Goal: Task Accomplishment & Management: Use online tool/utility

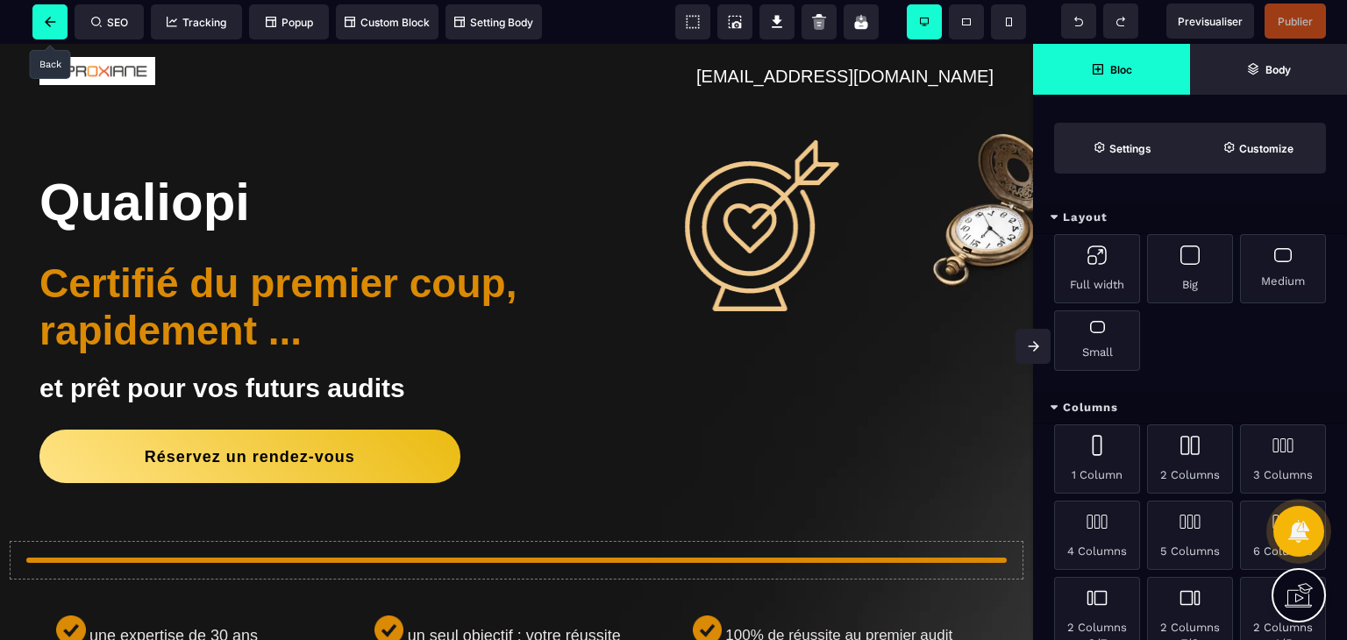
click at [42, 31] on span at bounding box center [49, 21] width 35 height 35
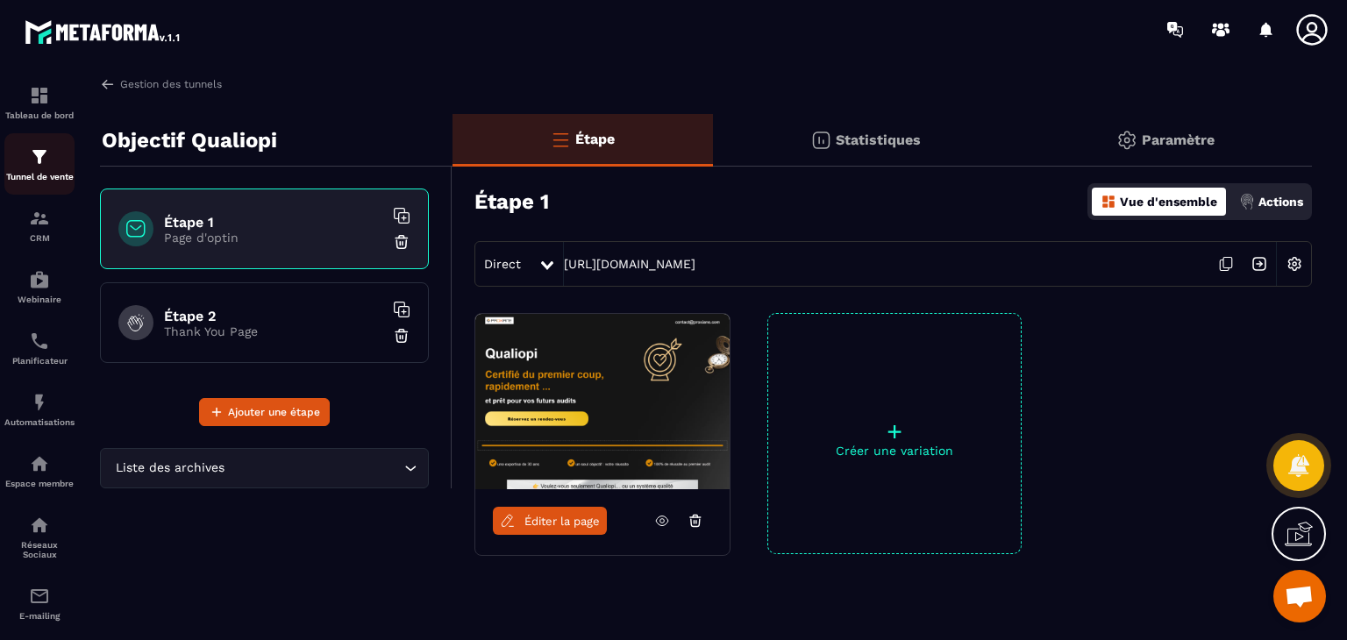
click at [50, 168] on div "Tunnel de vente" at bounding box center [39, 164] width 70 height 35
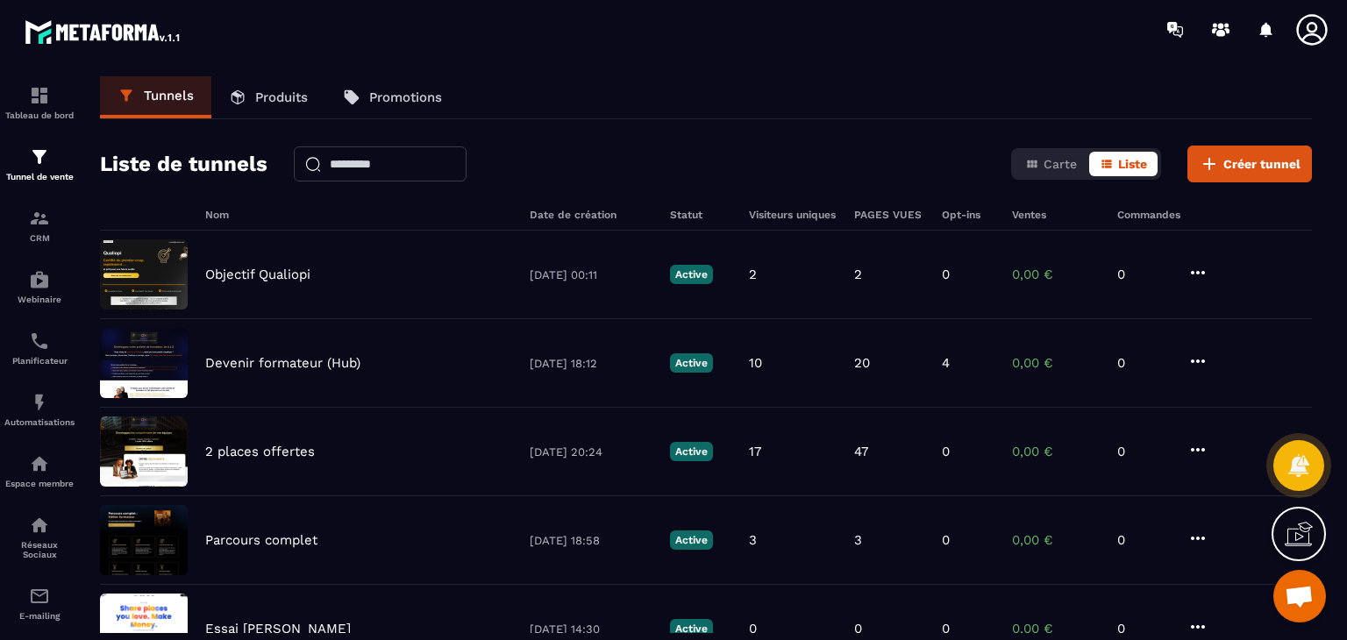
click at [281, 96] on p "Produits" at bounding box center [281, 97] width 53 height 16
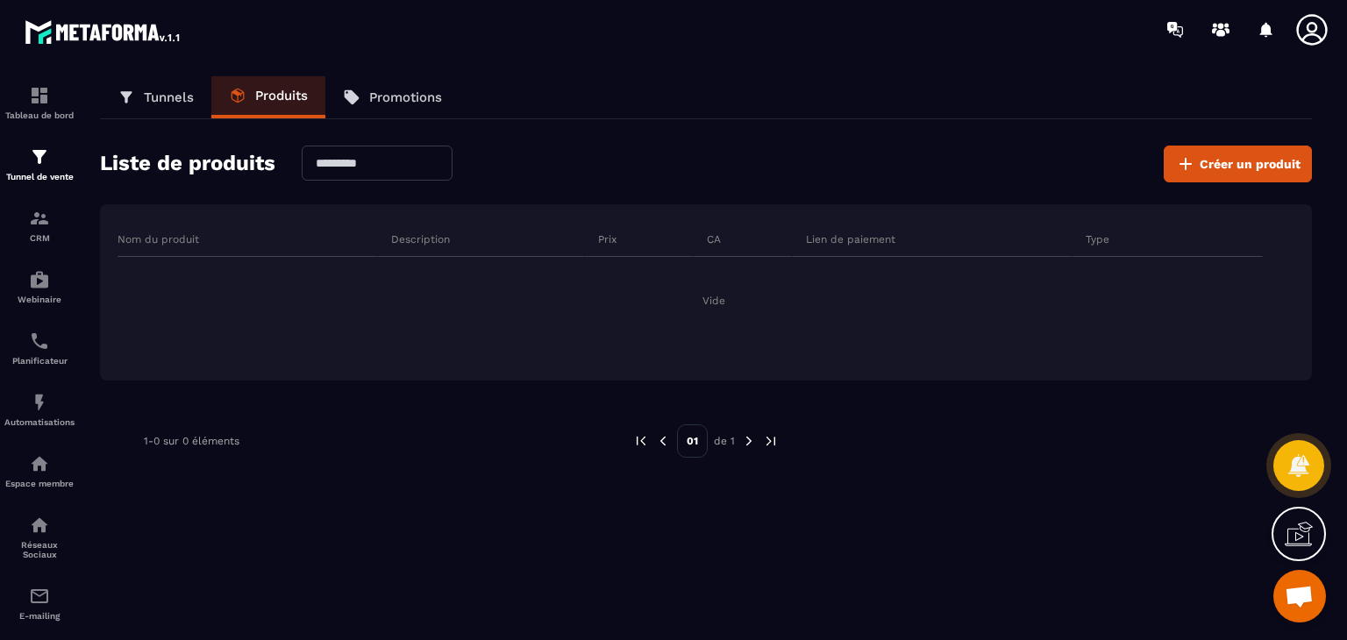
click at [1225, 247] on div "Type" at bounding box center [1168, 239] width 190 height 35
click at [1252, 154] on button "Créer un produit" at bounding box center [1238, 164] width 148 height 37
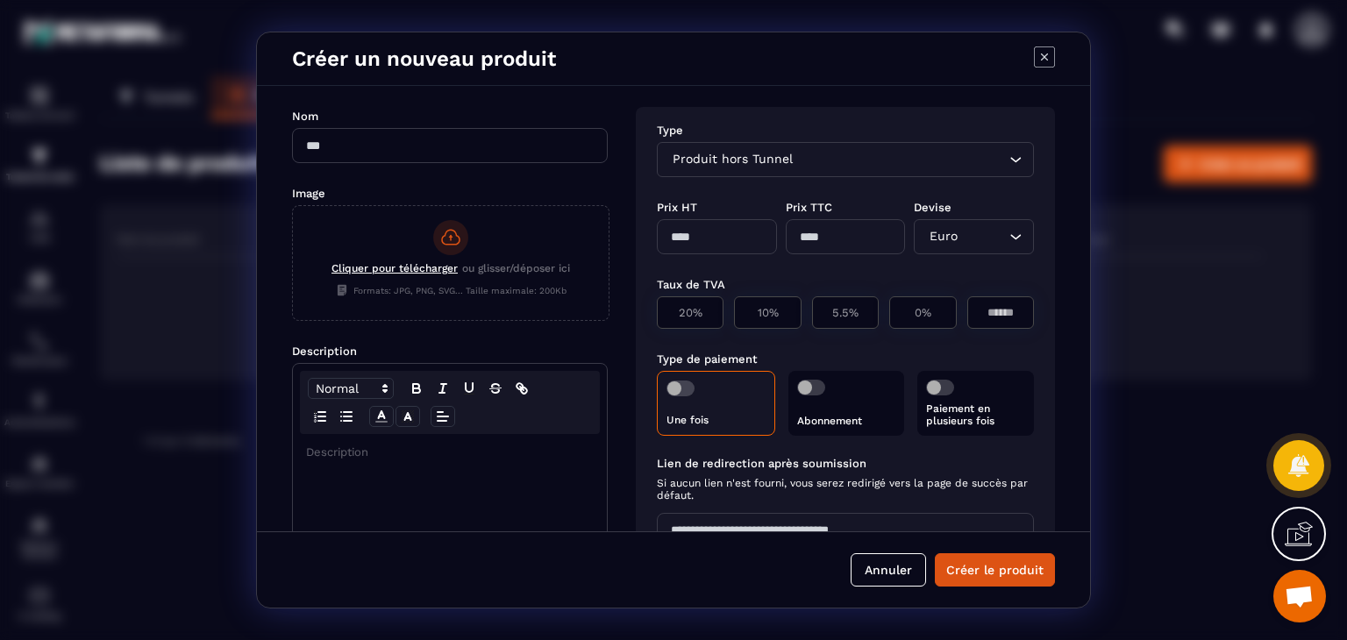
click at [532, 144] on input "Modal window" at bounding box center [450, 145] width 316 height 35
type input "**********"
click at [480, 281] on div "Cliquer pour télécharger ou glisser/déposer ici Formats: JPG, PNG, SVG... Taill…" at bounding box center [451, 260] width 316 height 109
click at [293, 320] on input "Cliquer pour télécharger ou glisser/déposer ici Formats: JPG, PNG, SVG... Taill…" at bounding box center [293, 320] width 0 height 0
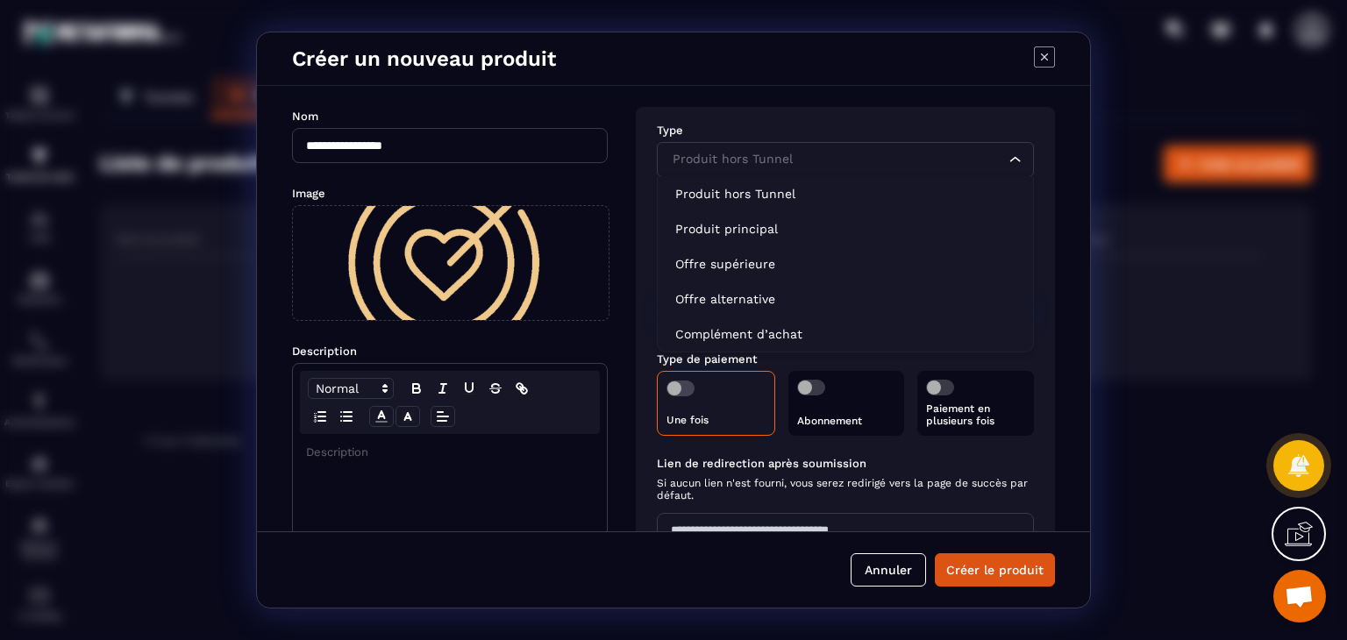
click at [820, 154] on input "Search for option" at bounding box center [836, 159] width 337 height 19
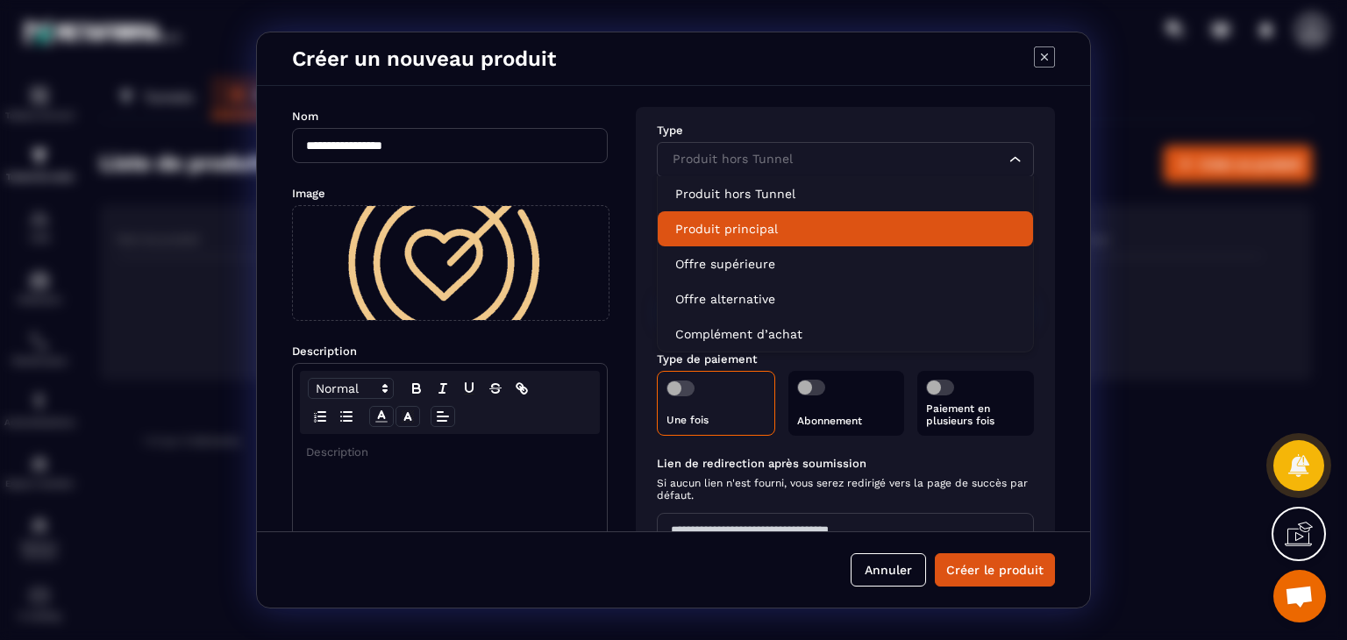
click at [773, 211] on li "Produit principal" at bounding box center [845, 228] width 375 height 35
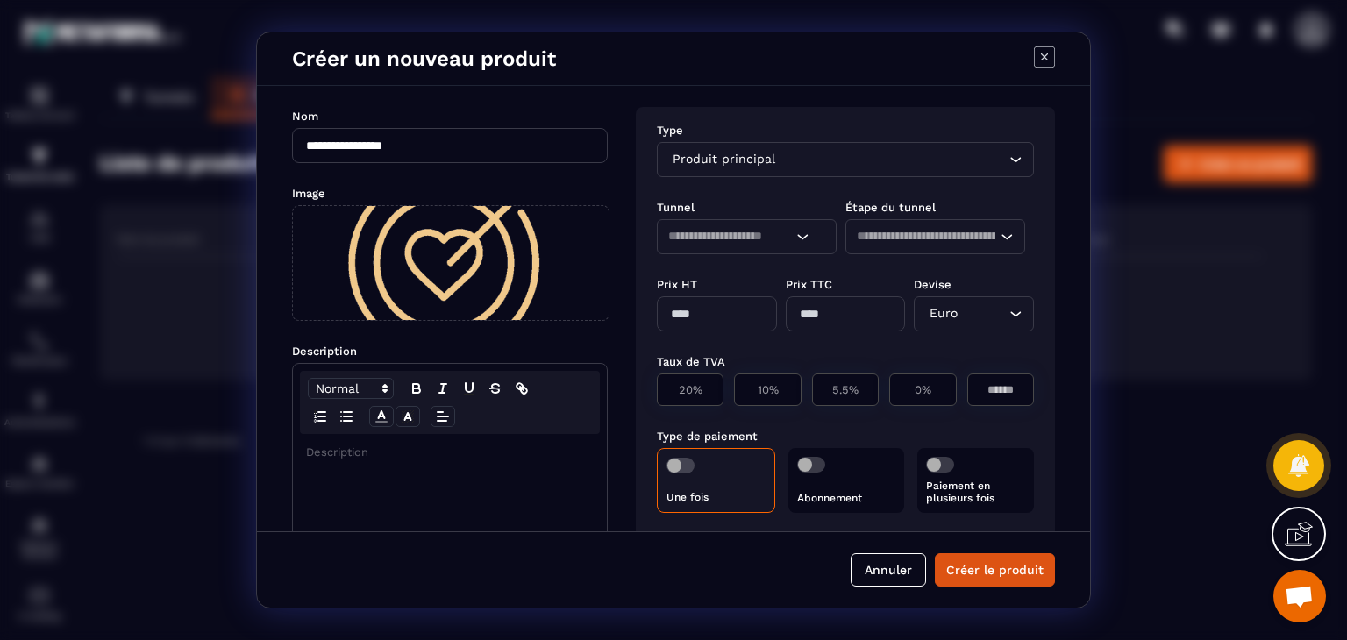
click at [809, 237] on div "Loading..." at bounding box center [747, 236] width 180 height 35
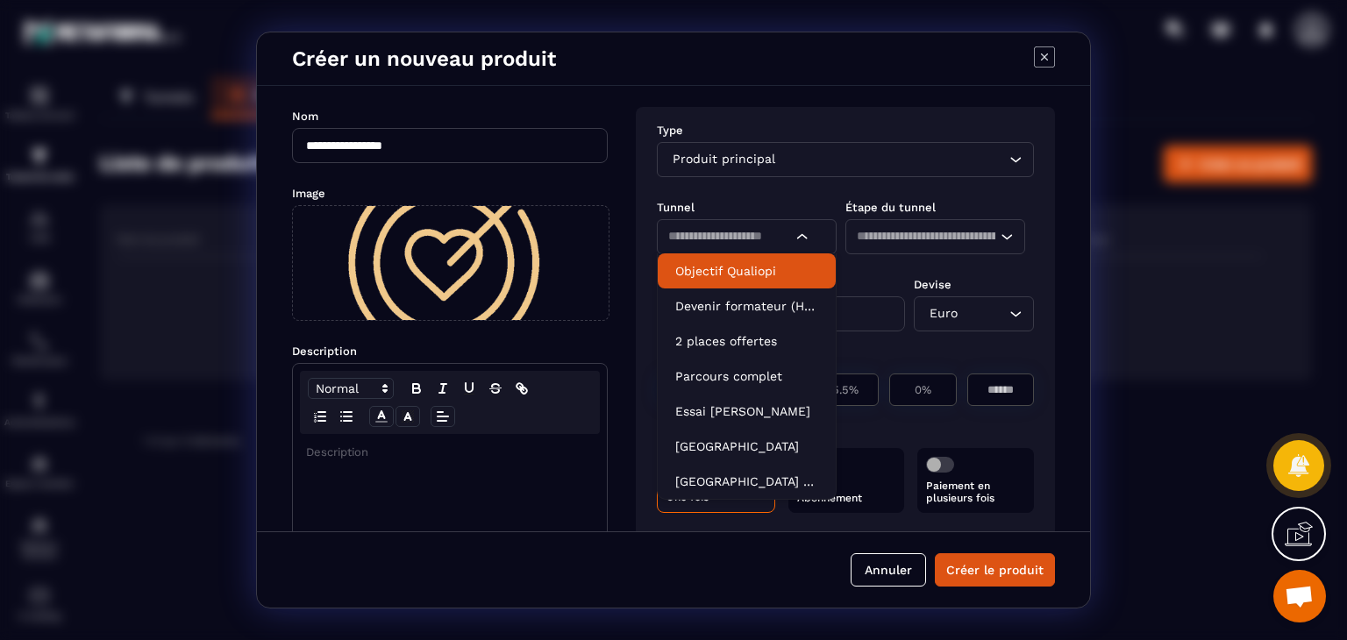
click at [775, 269] on p "Objectif Qualiopi" at bounding box center [746, 271] width 143 height 18
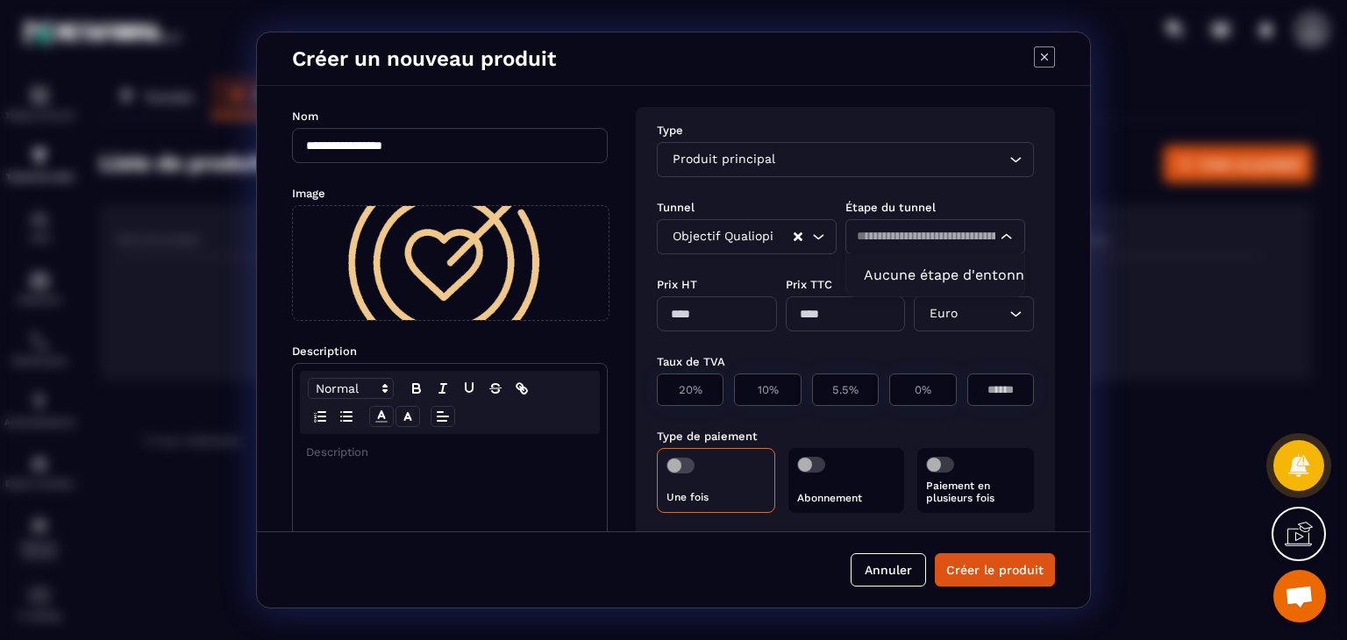
click at [999, 236] on icon "Search for option" at bounding box center [1007, 237] width 18 height 18
click at [998, 243] on icon "Search for option" at bounding box center [1007, 237] width 18 height 18
drag, startPoint x: 716, startPoint y: 307, endPoint x: 644, endPoint y: 310, distance: 72.0
click at [644, 310] on div "Type Produit principal Loading... Tunnel Étape du tunnel Objectif Qualiopi Load…" at bounding box center [845, 401] width 419 height 588
type input "****"
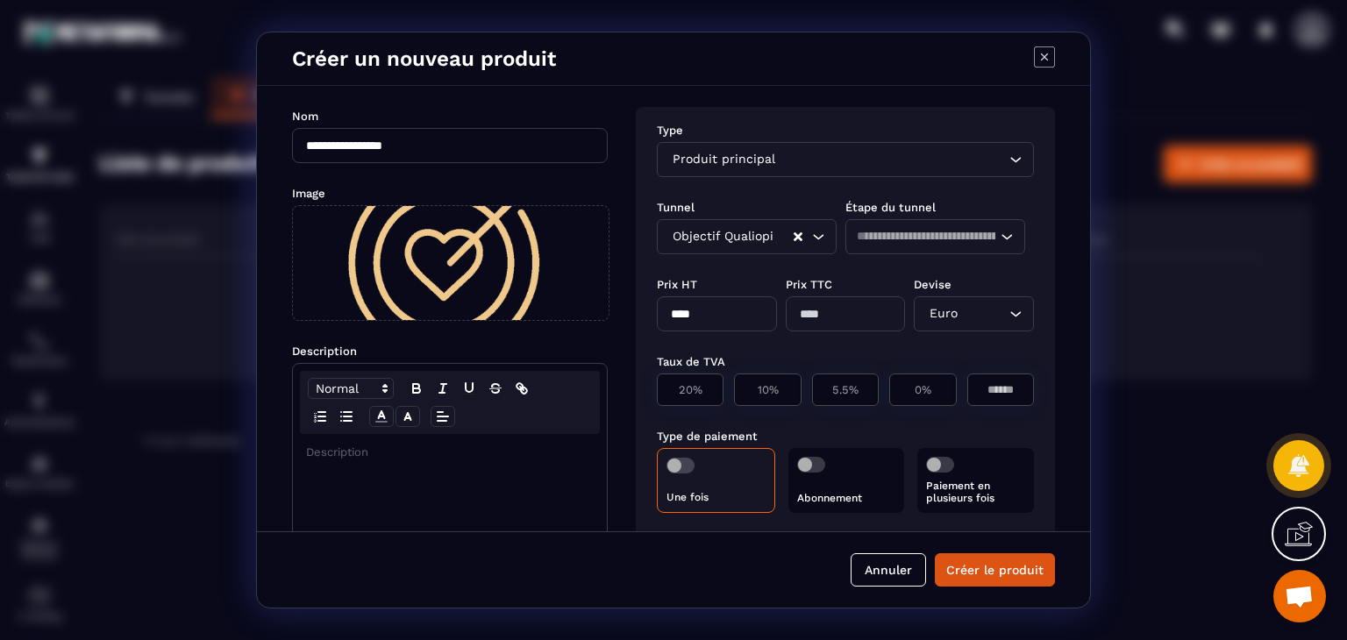
type input "****"
click at [926, 390] on p "0%" at bounding box center [922, 389] width 47 height 13
type input "*"
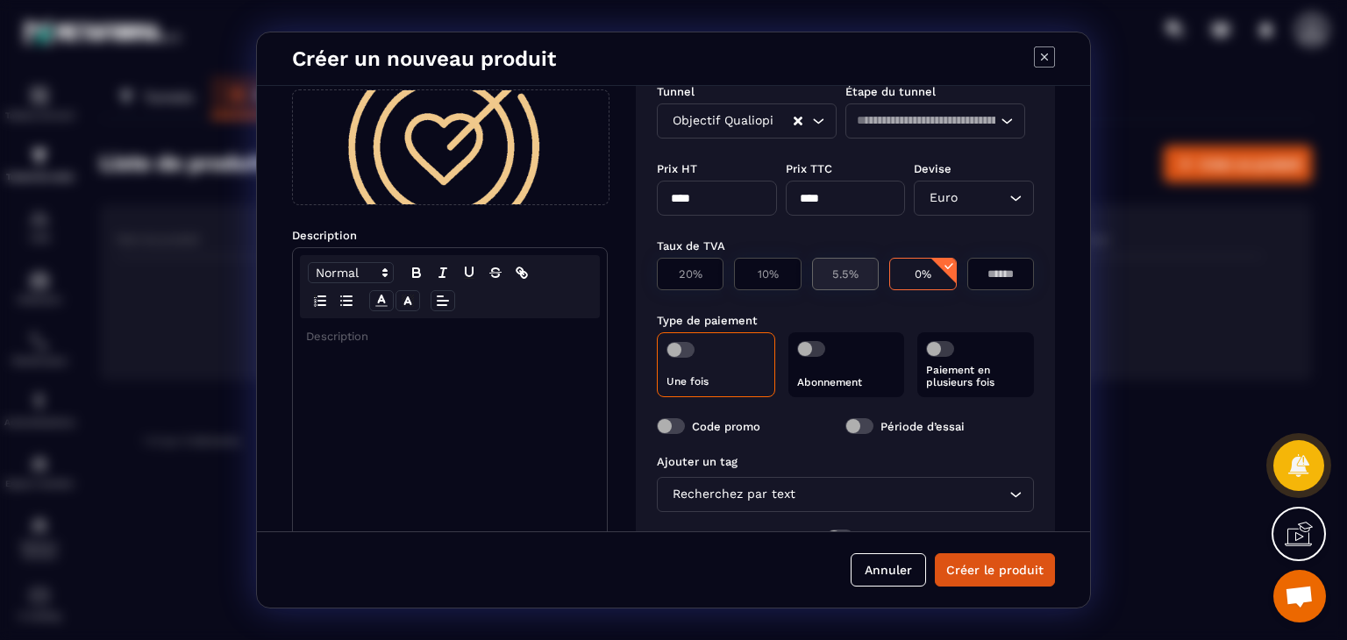
scroll to position [116, 0]
click at [689, 350] on span "Modal window" at bounding box center [681, 350] width 28 height 16
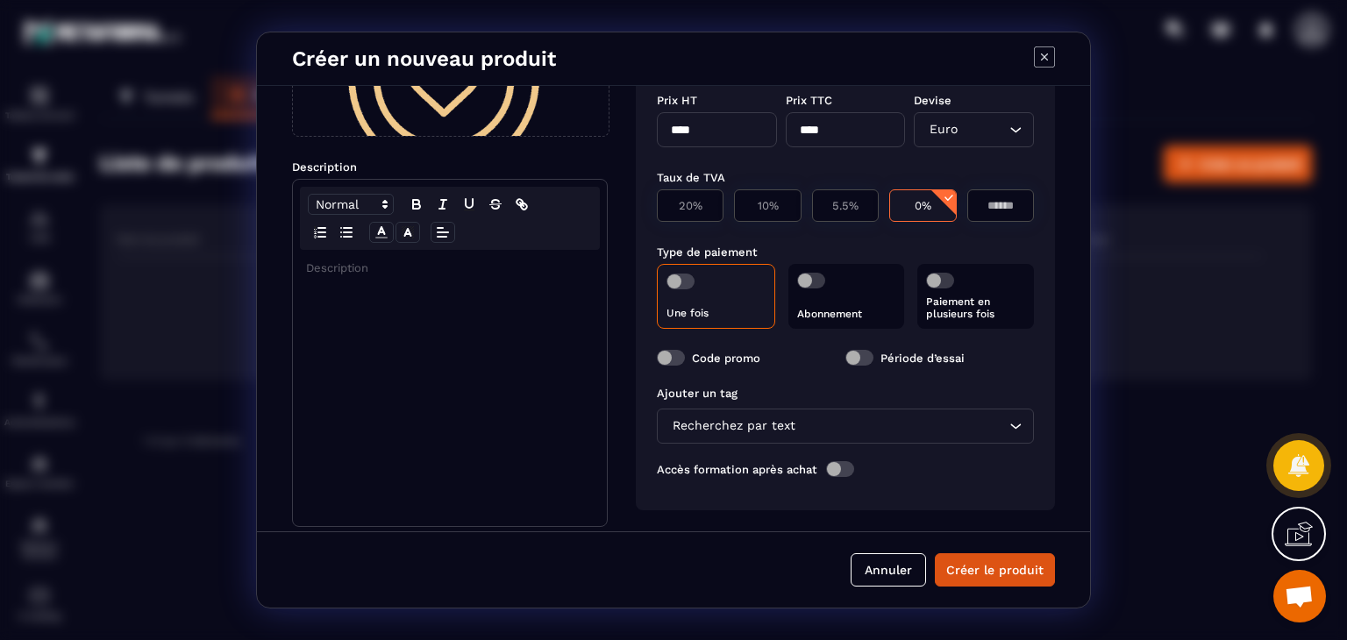
click at [762, 429] on div "Recherchez par text" at bounding box center [837, 426] width 340 height 19
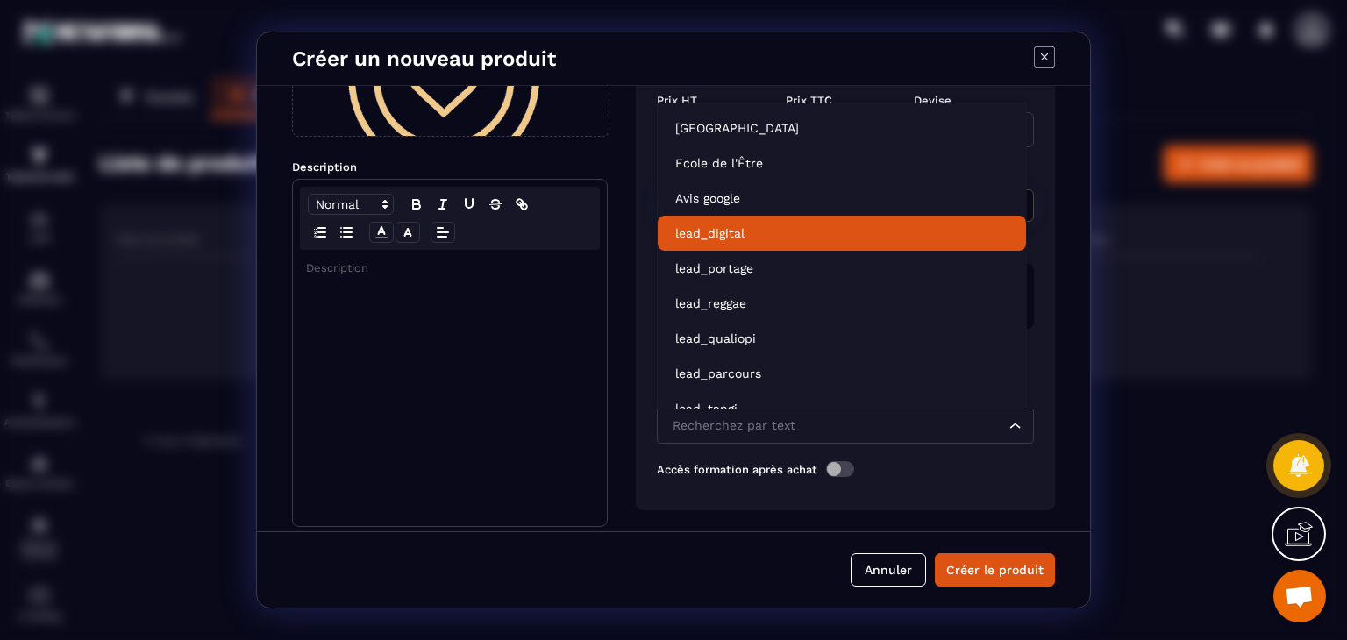
scroll to position [104, 0]
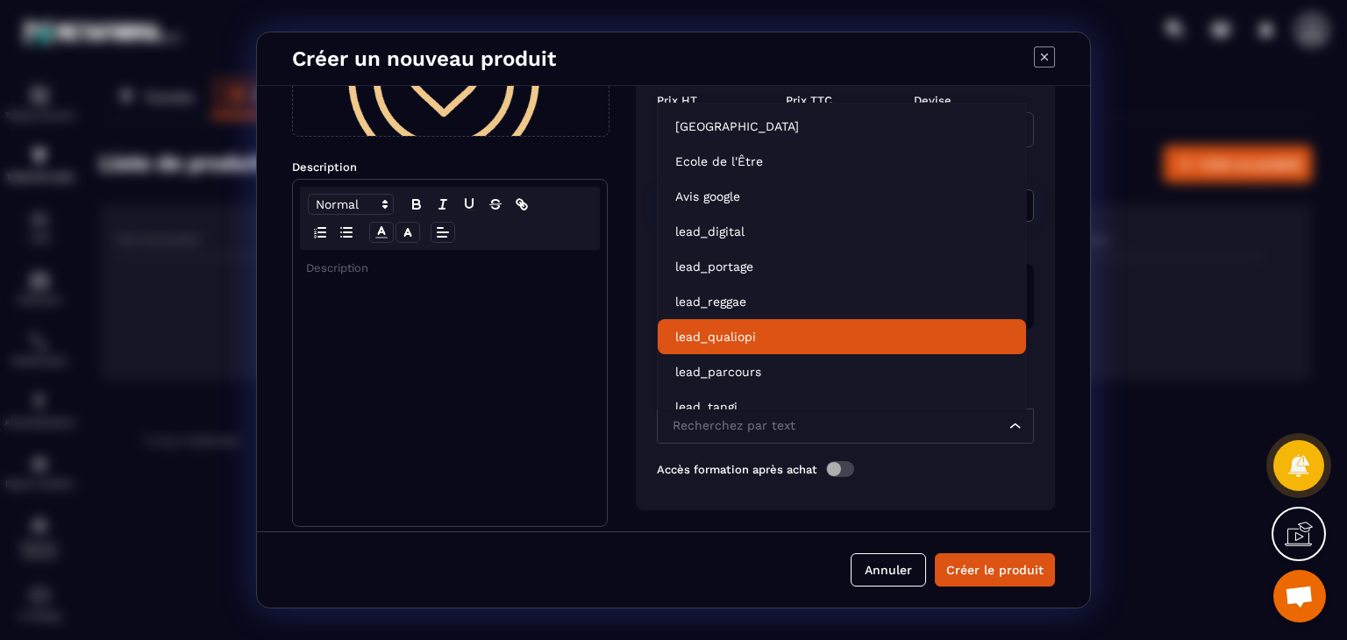
click at [794, 325] on li "lead_qualiopi" at bounding box center [842, 336] width 368 height 35
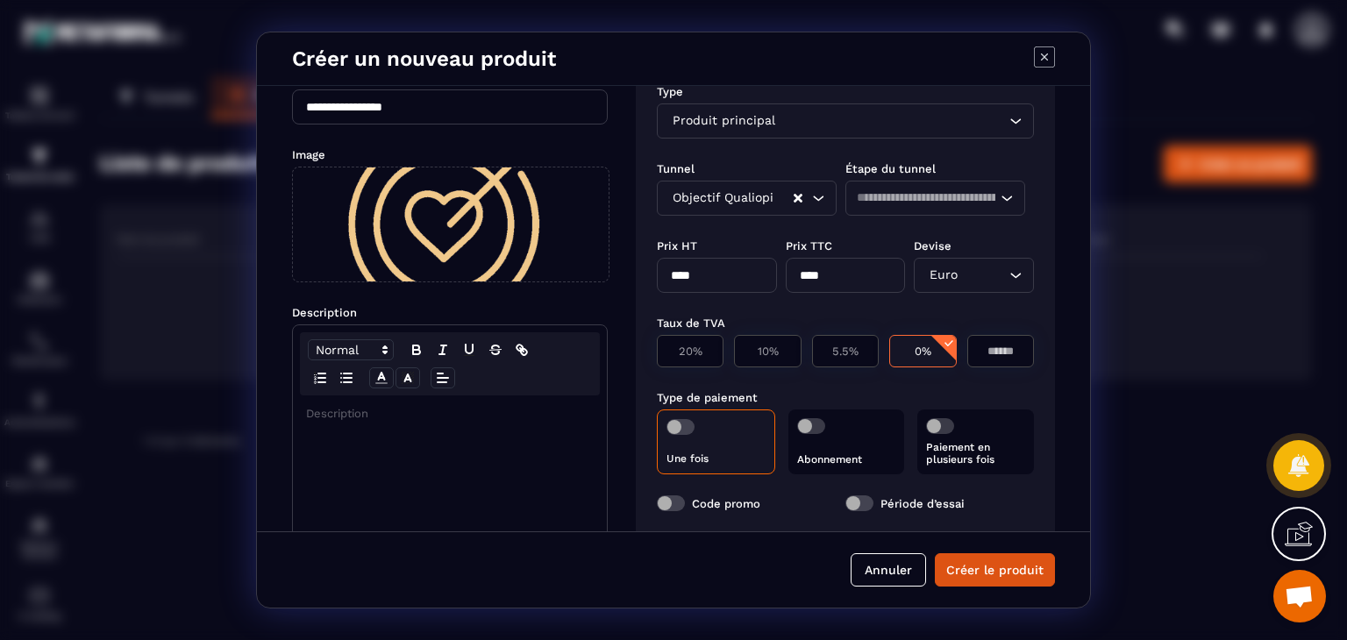
scroll to position [0, 0]
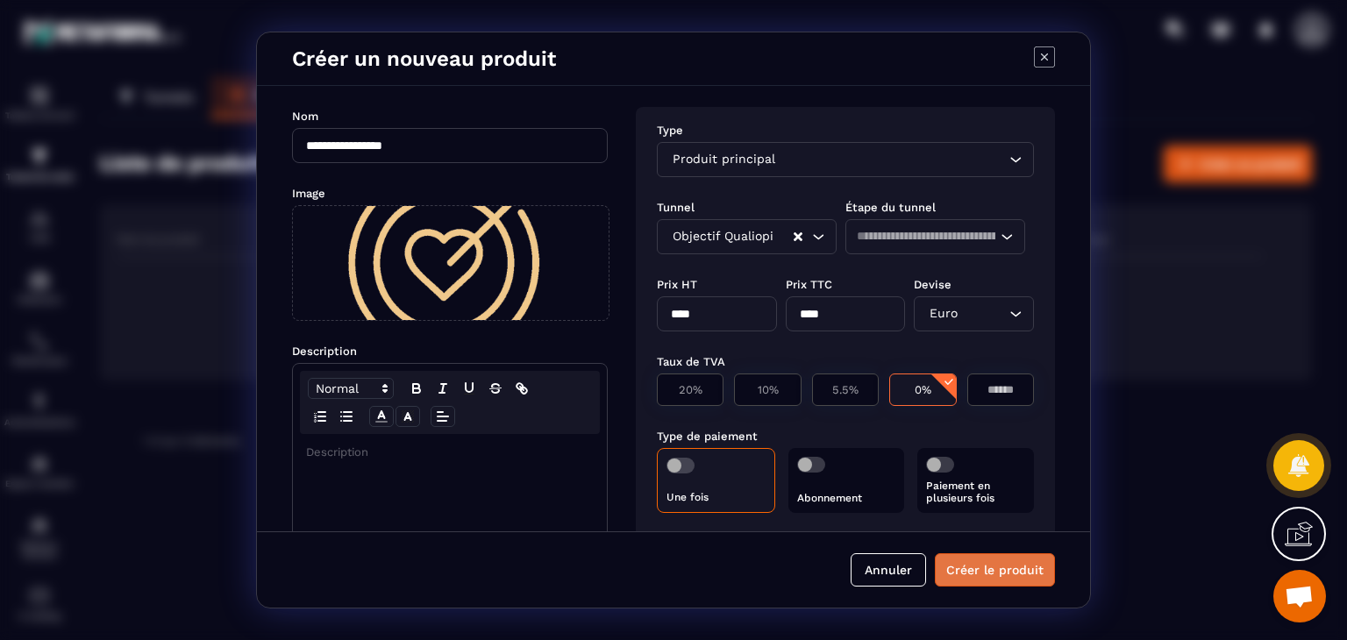
click at [993, 575] on button "Créer le produit" at bounding box center [995, 570] width 120 height 33
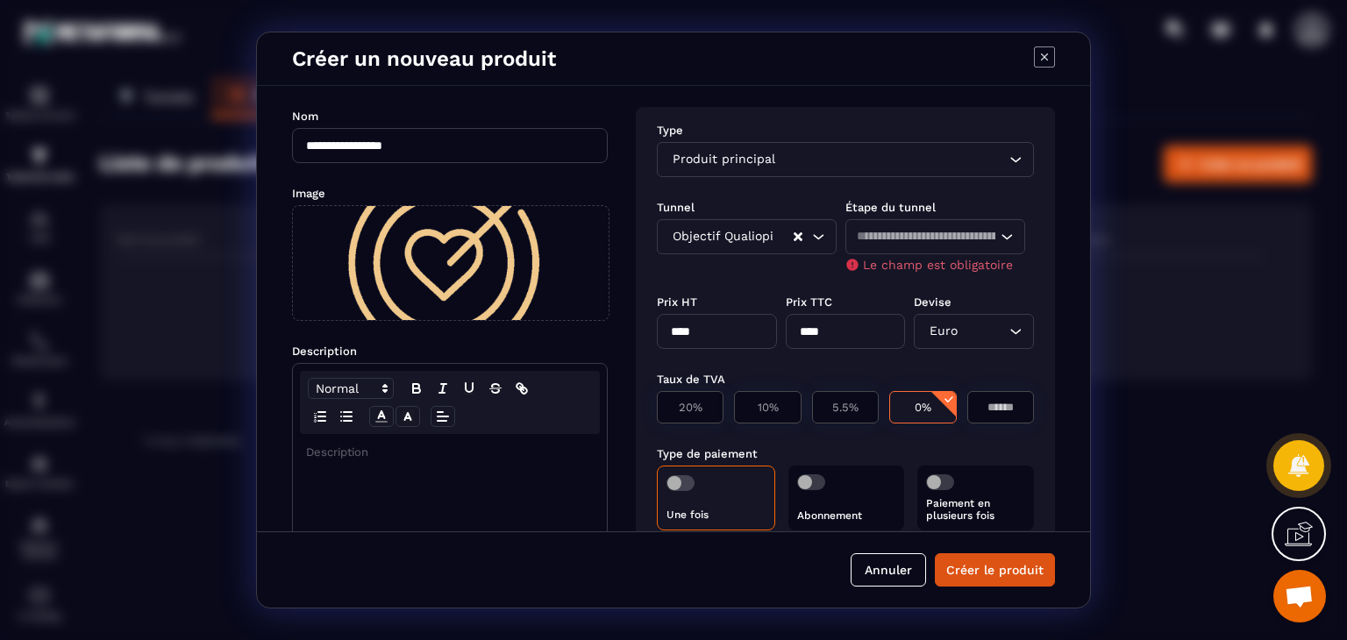
click at [1000, 236] on icon "Search for option" at bounding box center [1007, 237] width 18 height 18
click at [867, 233] on input "Search for option" at bounding box center [926, 236] width 139 height 19
click at [998, 233] on icon "Search for option" at bounding box center [1007, 237] width 18 height 18
click at [861, 247] on div "Loading..." at bounding box center [936, 236] width 180 height 35
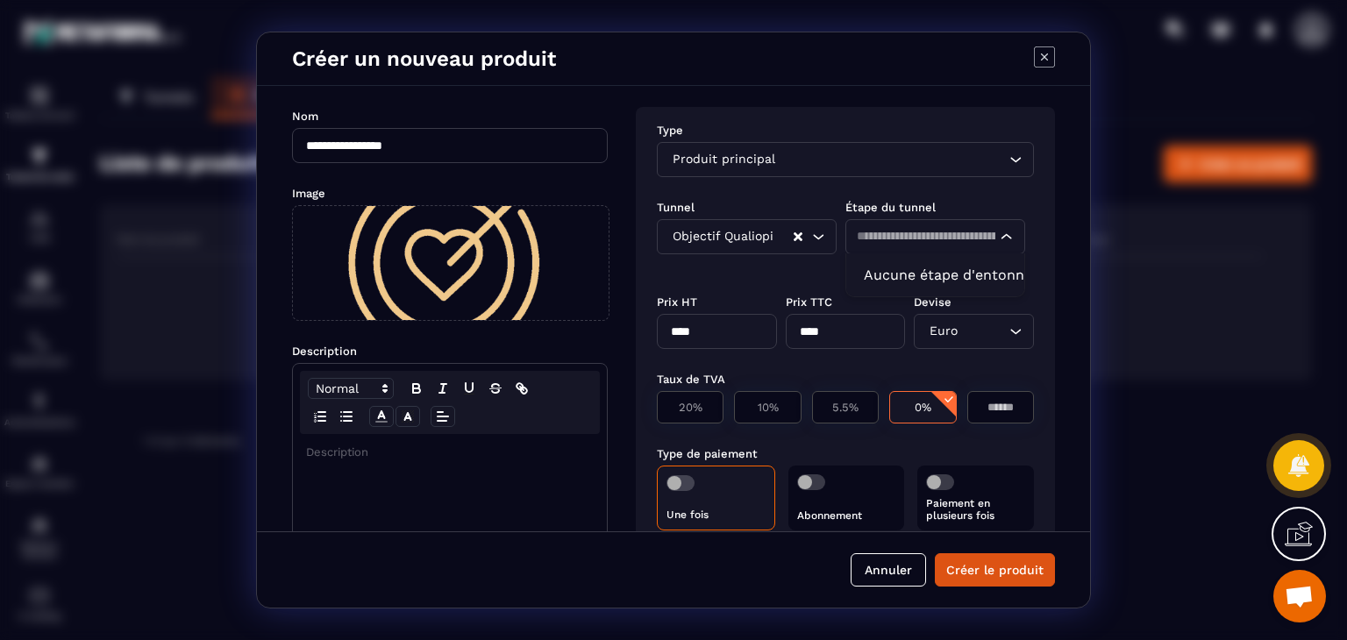
click at [868, 241] on input "Search for option" at bounding box center [926, 236] width 139 height 19
click at [1023, 569] on button "Créer le produit" at bounding box center [995, 570] width 120 height 33
click at [1004, 234] on icon "Search for option" at bounding box center [1007, 237] width 18 height 18
